Goal: Complete application form: Fill out and submit a form for a specific purpose

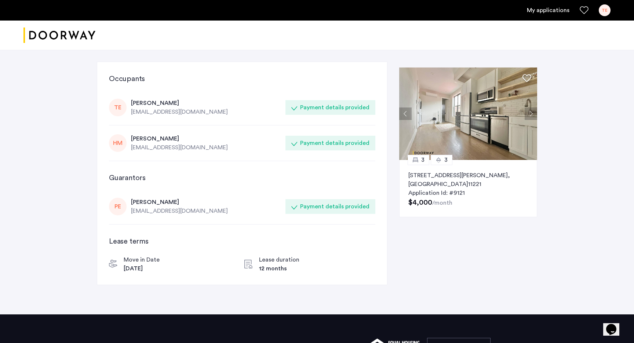
click at [307, 209] on div "Payment details provided" at bounding box center [334, 206] width 69 height 9
click at [547, 11] on link "My applications" at bounding box center [548, 10] width 43 height 9
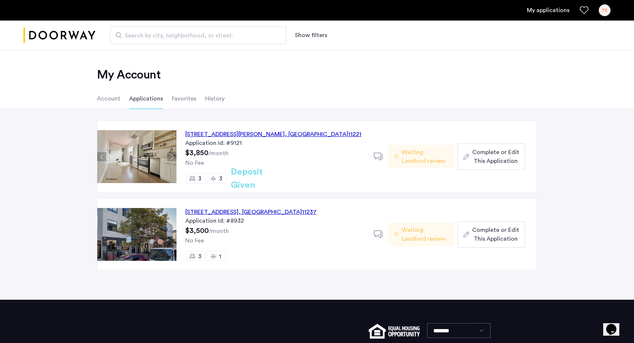
click at [475, 158] on span "Complete or Edit This Application" at bounding box center [495, 157] width 47 height 18
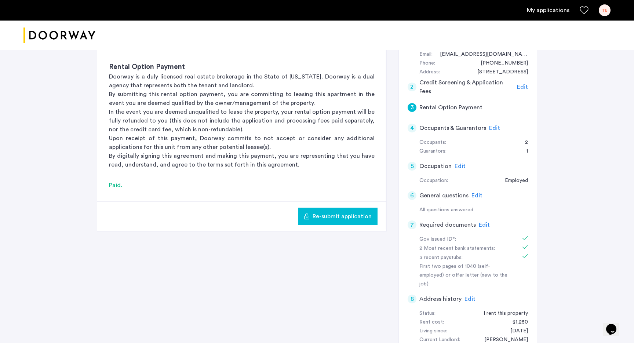
scroll to position [90, 0]
click at [482, 222] on span "Edit" at bounding box center [484, 224] width 11 height 6
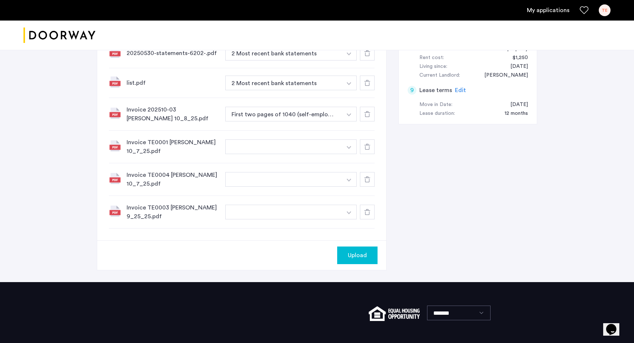
scroll to position [342, 0]
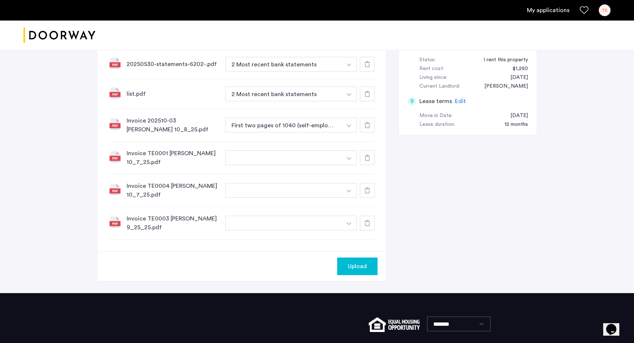
click at [291, 157] on div "Invoice TE0001 [PERSON_NAME] 10_7_25.pdf +" at bounding box center [242, 158] width 266 height 33
click at [291, 156] on button "button" at bounding box center [283, 158] width 117 height 15
click at [291, 153] on button "button" at bounding box center [283, 158] width 117 height 15
click at [353, 151] on button "button" at bounding box center [349, 158] width 15 height 15
click at [320, 153] on button "button" at bounding box center [283, 158] width 117 height 15
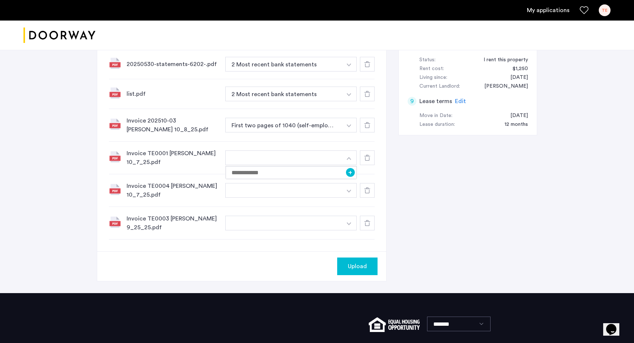
click at [342, 151] on button "button" at bounding box center [349, 158] width 15 height 15
click at [347, 157] on img "button" at bounding box center [349, 158] width 4 height 3
click at [282, 191] on div "Invoice TE0004 [PERSON_NAME] 10_7_25.pdf +" at bounding box center [242, 190] width 266 height 33
click at [354, 183] on button "button" at bounding box center [349, 190] width 15 height 15
click at [175, 174] on div "Invoice TE0004 [PERSON_NAME] 10_7_25.pdf +" at bounding box center [242, 190] width 266 height 33
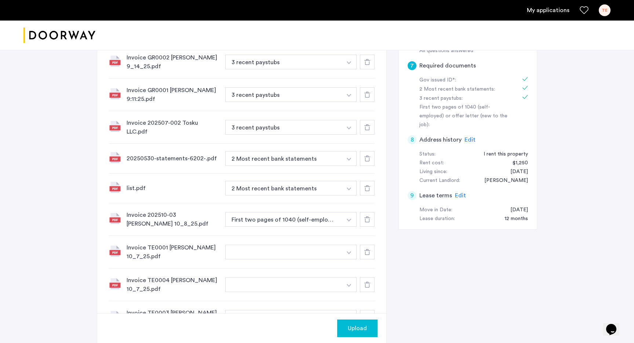
scroll to position [288, 0]
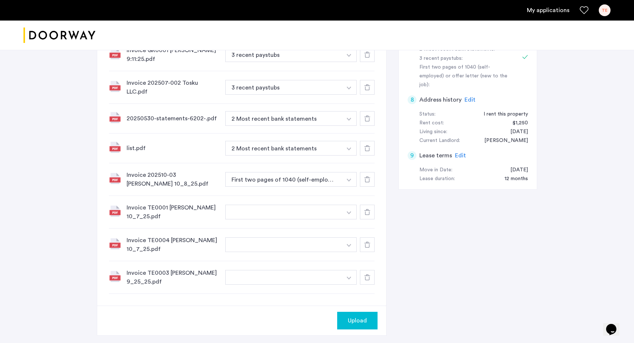
click at [347, 179] on img "button" at bounding box center [349, 180] width 4 height 3
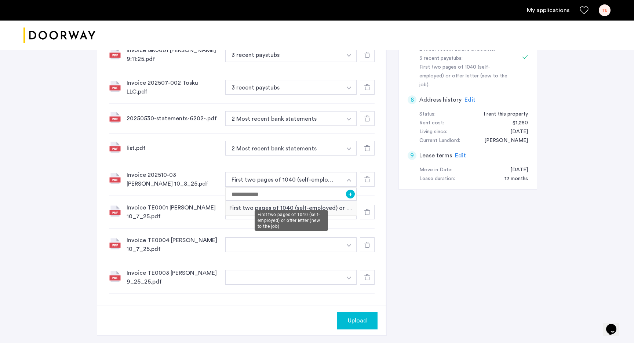
click at [338, 201] on div "First two pages of 1040 (self-employed) or offer letter (new to the job)" at bounding box center [291, 208] width 131 height 15
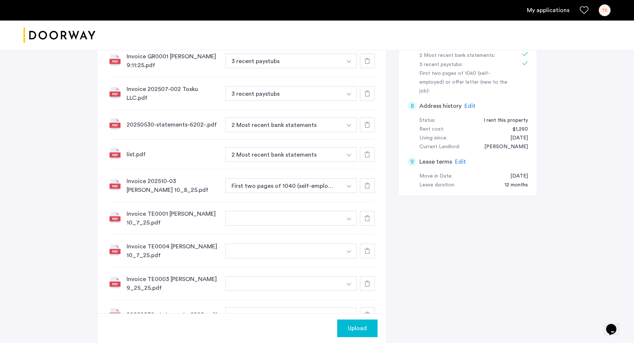
scroll to position [287, 0]
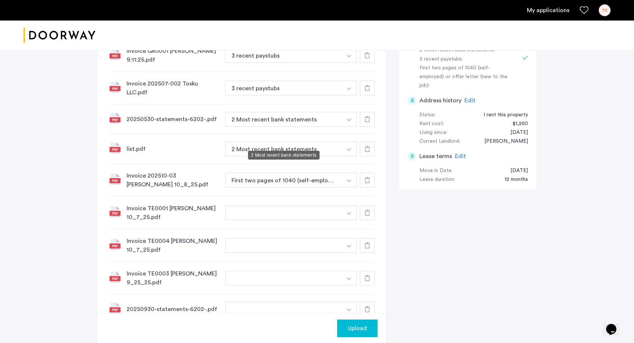
click at [326, 143] on button "2 Most recent bank statements" at bounding box center [283, 149] width 117 height 15
click at [352, 143] on button "button" at bounding box center [349, 149] width 15 height 15
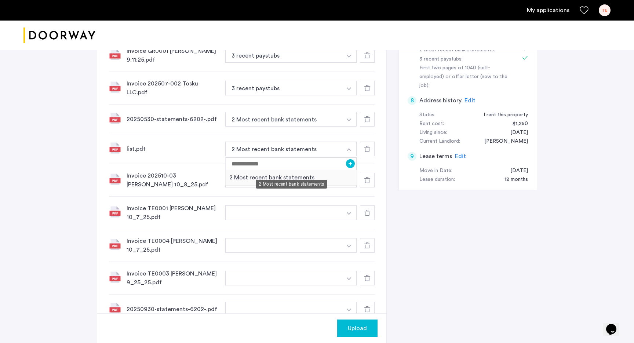
click at [314, 170] on div "2 Most recent bank statements" at bounding box center [291, 177] width 131 height 15
click at [345, 206] on button "button" at bounding box center [349, 213] width 15 height 15
click at [296, 238] on button "button" at bounding box center [283, 245] width 117 height 15
click at [348, 238] on button "button" at bounding box center [349, 245] width 15 height 15
click at [157, 215] on div "Invoice TE0001 [PERSON_NAME] 10_7_25.pdf +" at bounding box center [242, 213] width 266 height 33
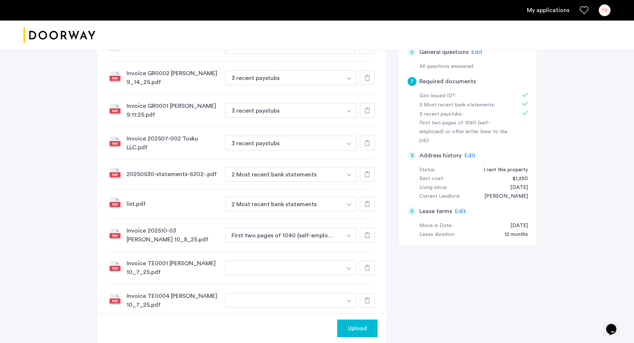
scroll to position [228, 0]
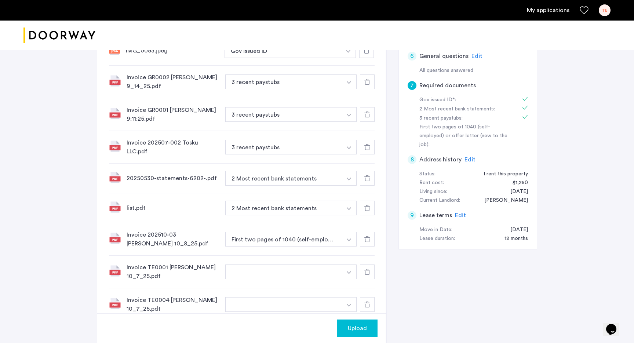
click at [359, 329] on span "Upload" at bounding box center [357, 328] width 19 height 9
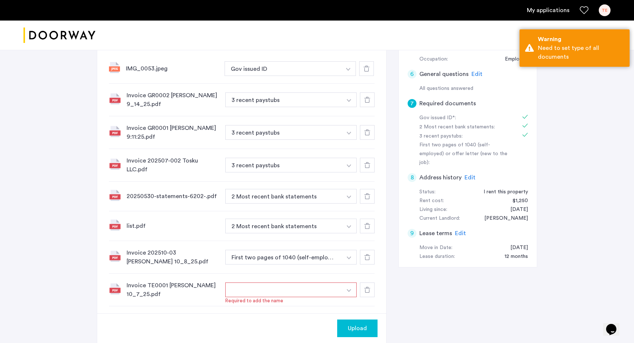
scroll to position [206, 0]
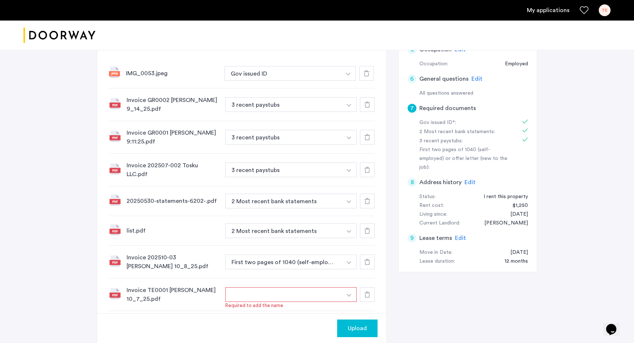
click at [366, 167] on use at bounding box center [368, 170] width 6 height 6
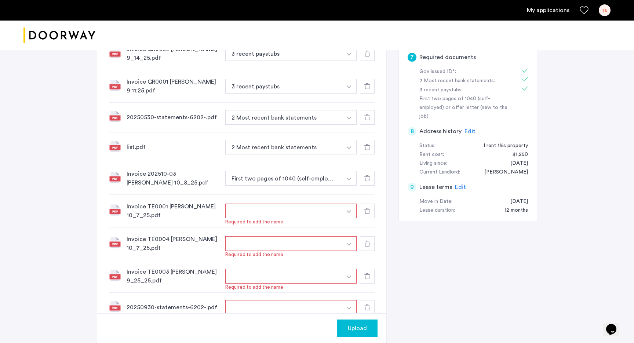
scroll to position [239, 0]
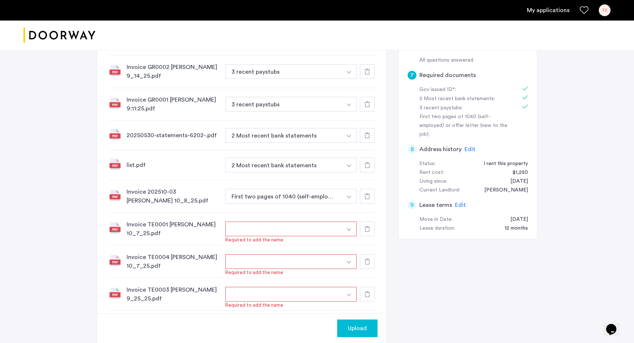
click at [351, 254] on button "button" at bounding box center [349, 261] width 15 height 15
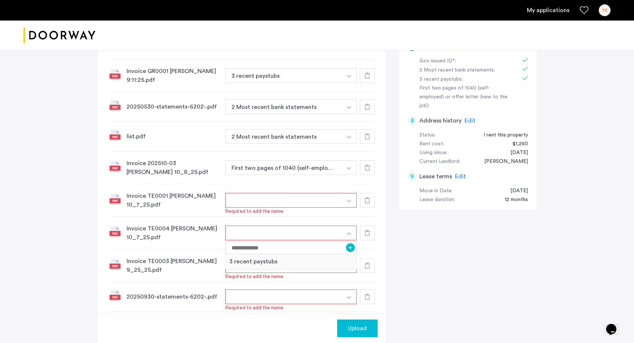
scroll to position [266, 0]
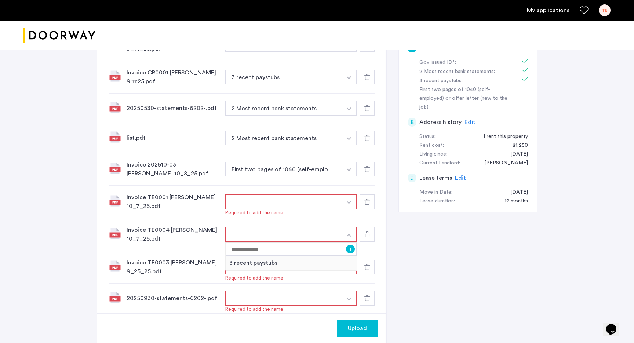
click at [366, 199] on use at bounding box center [368, 202] width 6 height 6
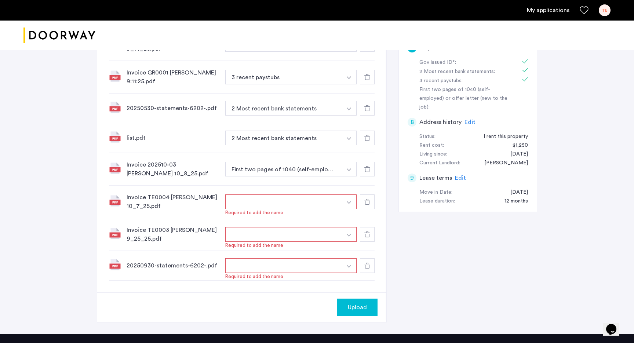
click at [366, 199] on div at bounding box center [367, 202] width 15 height 15
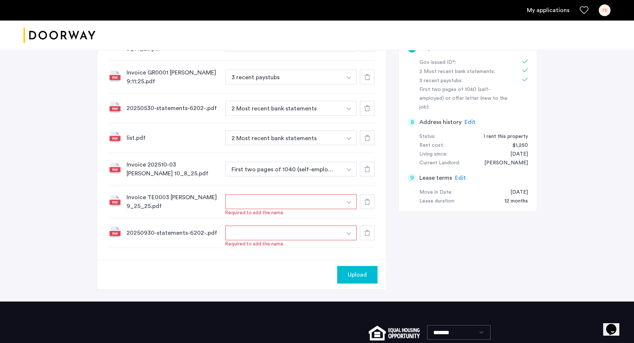
click at [366, 199] on div at bounding box center [367, 202] width 15 height 15
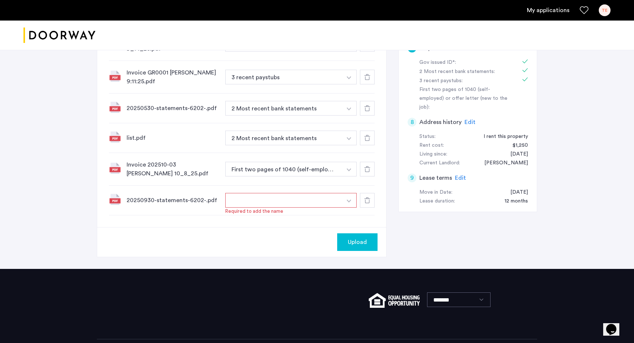
click at [339, 164] on button "First two pages of 1040 (self-employed) or offer letter (new to the job)" at bounding box center [283, 169] width 117 height 15
click at [350, 163] on button "button" at bounding box center [349, 169] width 15 height 15
click at [319, 196] on div "3 recent paystubs" at bounding box center [291, 198] width 131 height 15
click at [267, 195] on button "button" at bounding box center [283, 200] width 117 height 15
click at [315, 197] on button "button" at bounding box center [283, 200] width 117 height 15
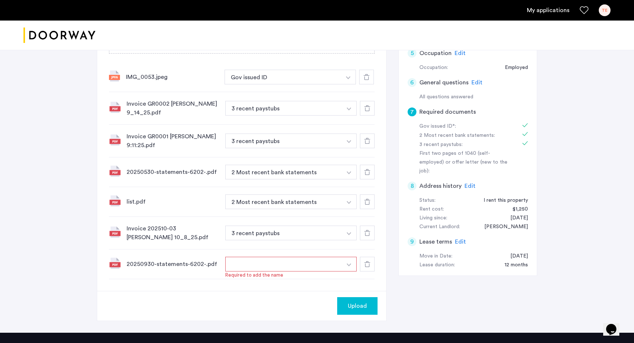
scroll to position [207, 0]
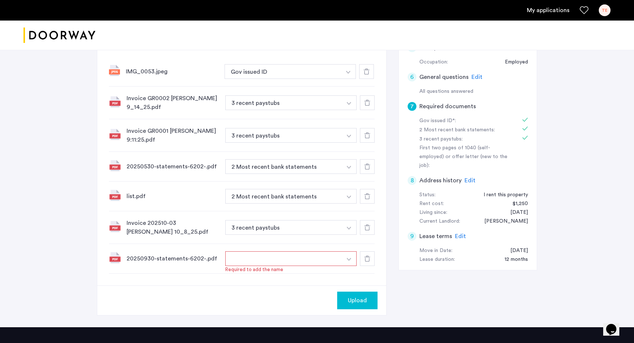
click at [369, 164] on icon at bounding box center [368, 167] width 6 height 6
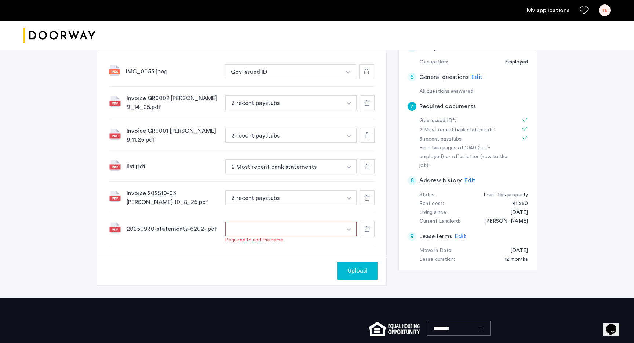
click at [340, 222] on button "button" at bounding box center [283, 229] width 117 height 15
click at [347, 222] on button "button" at bounding box center [349, 229] width 15 height 15
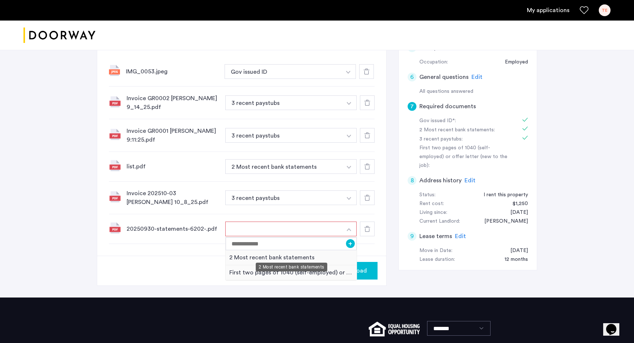
click at [322, 251] on div "2 Most recent bank statements" at bounding box center [291, 257] width 131 height 15
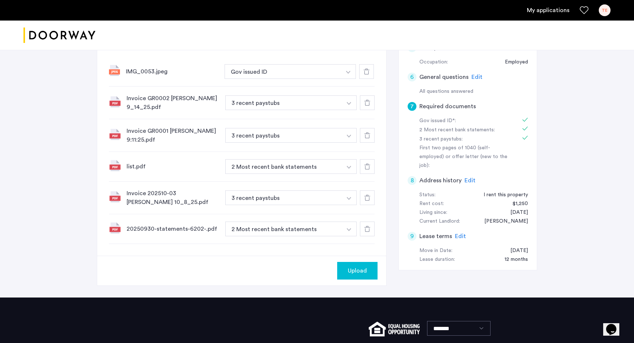
click at [140, 207] on div "Invoice 202510-03 [PERSON_NAME] 10_8_25.pdf 3 recent paystubs + First two pages…" at bounding box center [242, 198] width 266 height 33
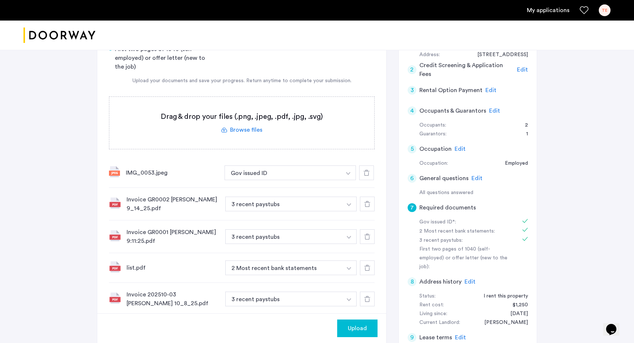
scroll to position [171, 0]
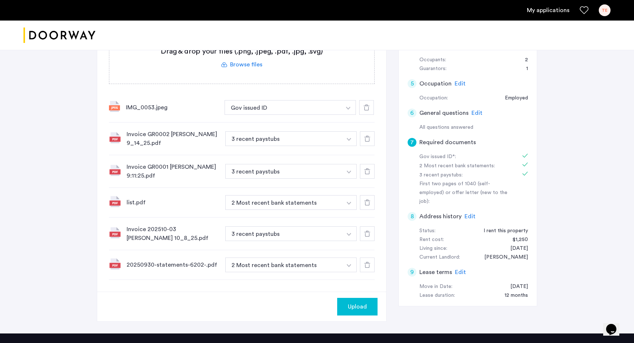
click at [366, 302] on span "Upload" at bounding box center [357, 306] width 19 height 9
